Goal: Task Accomplishment & Management: Use online tool/utility

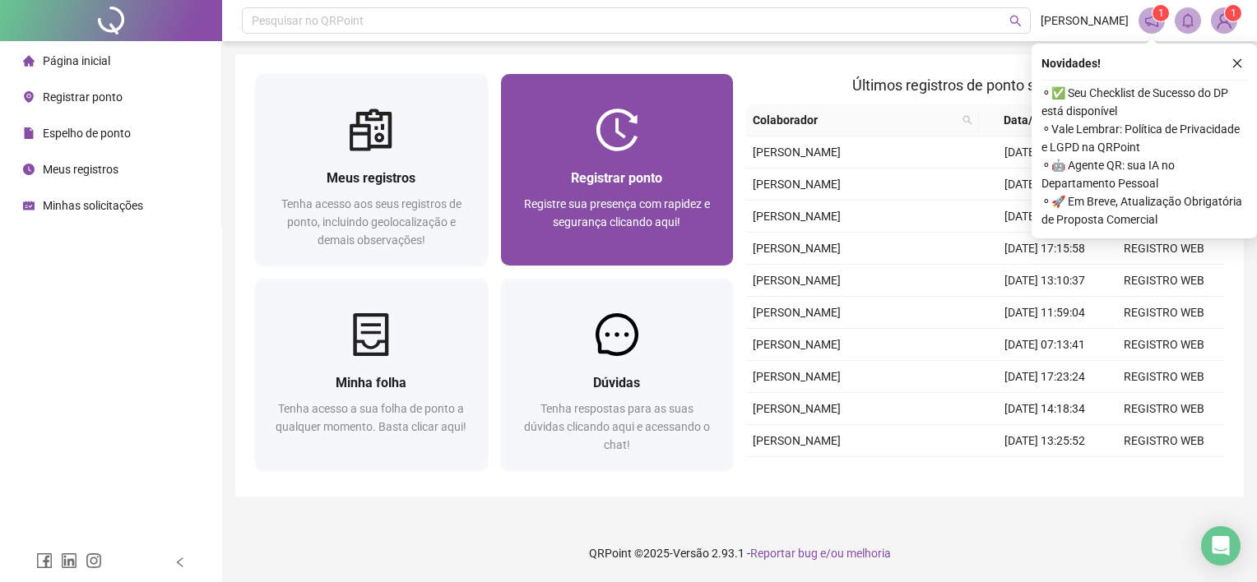
click at [617, 225] on span "Registre sua presença com rapidez e segurança clicando aqui!" at bounding box center [617, 212] width 186 height 31
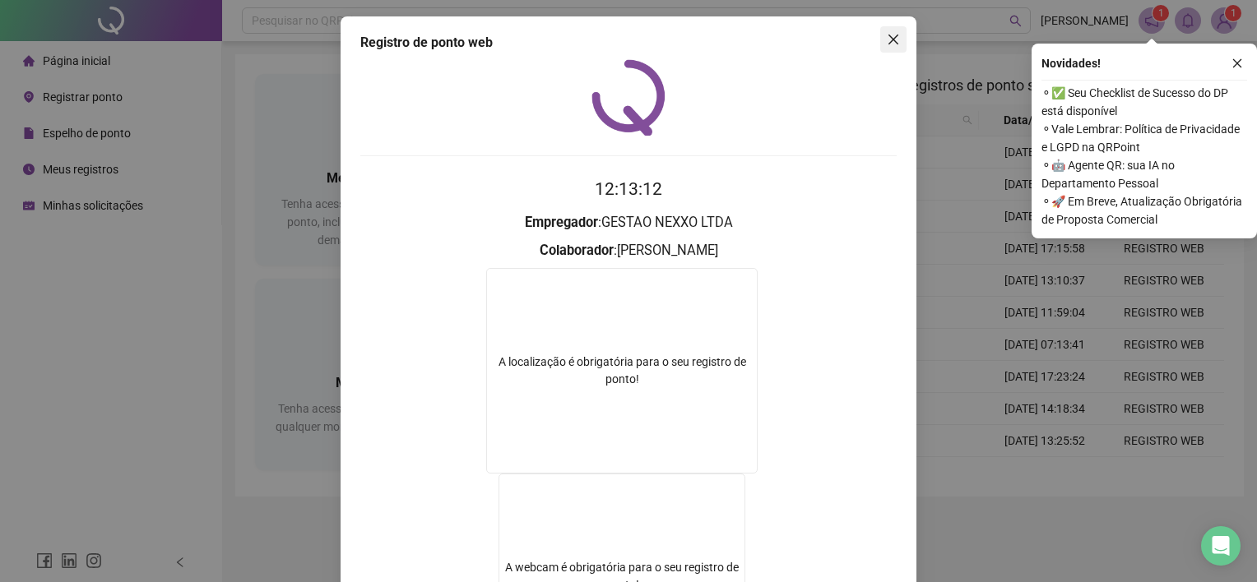
drag, startPoint x: 890, startPoint y: 37, endPoint x: 964, endPoint y: 2, distance: 82.0
click at [891, 36] on icon "close" at bounding box center [892, 39] width 13 height 13
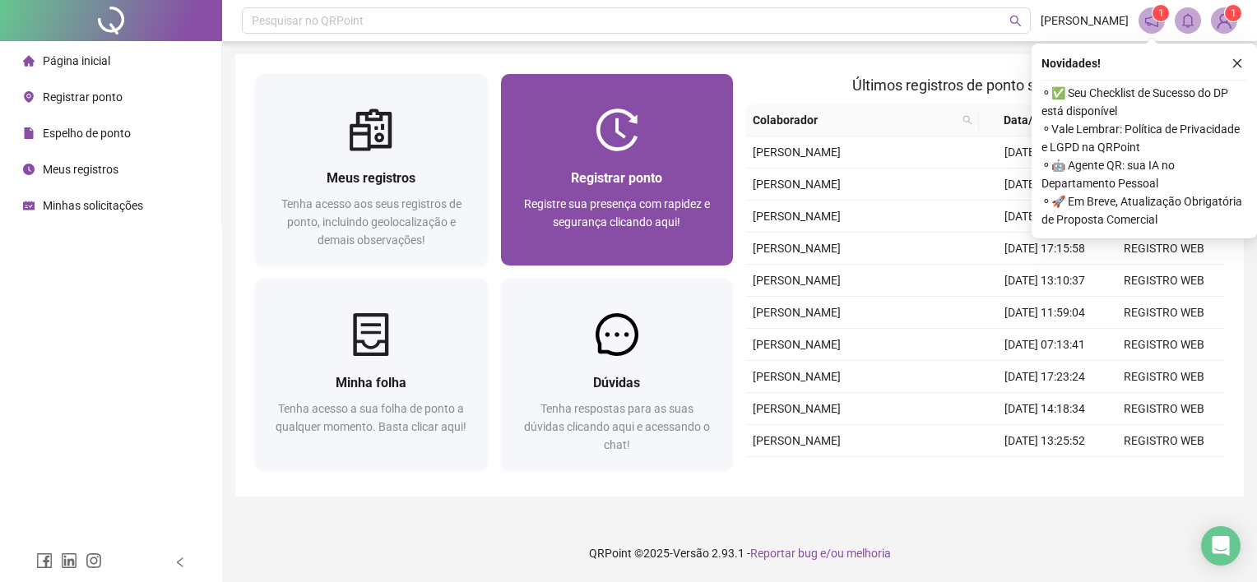
click at [669, 143] on div at bounding box center [617, 130] width 233 height 43
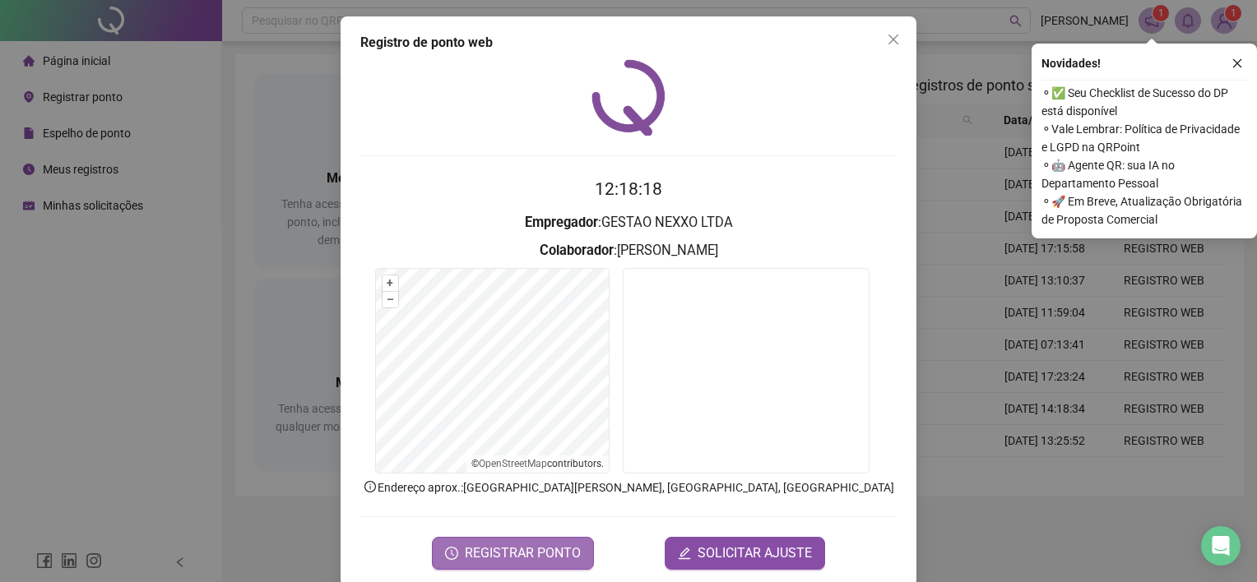
click at [530, 553] on span "REGISTRAR PONTO" at bounding box center [523, 554] width 116 height 20
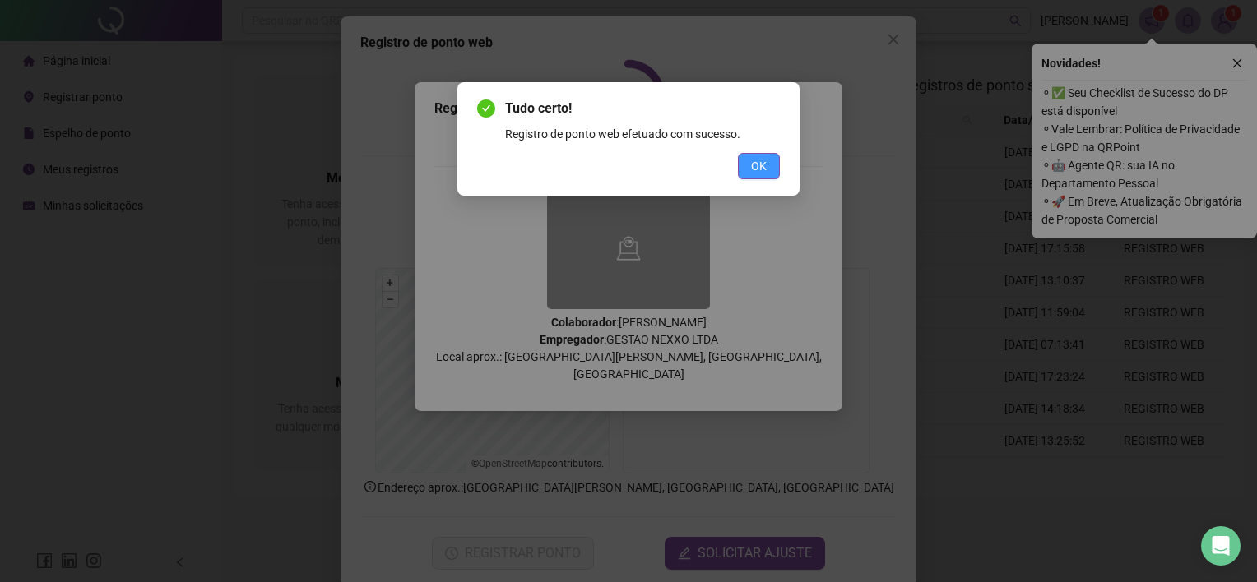
click at [751, 168] on span "OK" at bounding box center [759, 166] width 16 height 18
